Goal: Transaction & Acquisition: Download file/media

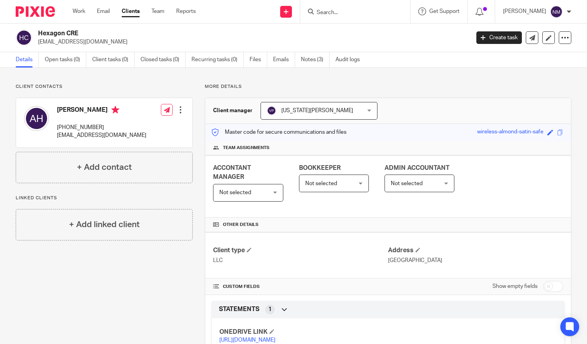
scroll to position [5, 0]
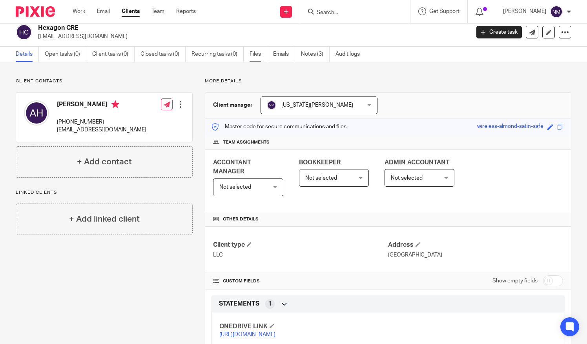
click at [252, 54] on link "Files" at bounding box center [259, 54] width 18 height 15
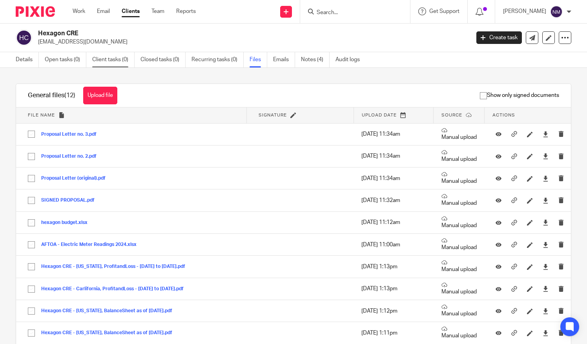
scroll to position [78, 0]
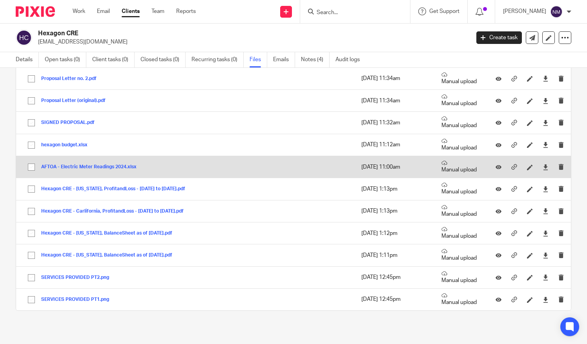
click at [76, 164] on button "AFTOA - Electric Meter Readings 2024.xlsx" at bounding box center [91, 166] width 101 height 5
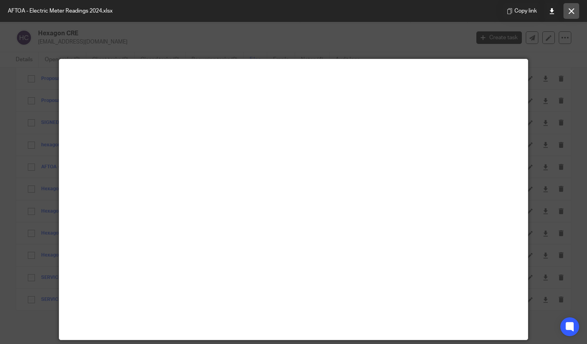
click at [568, 15] on button at bounding box center [572, 11] width 16 height 16
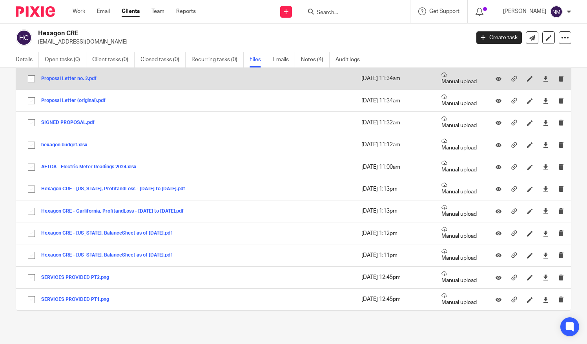
click at [60, 78] on button "Proposal Letter no. 2.pdf" at bounding box center [71, 78] width 61 height 5
